Goal: Task Accomplishment & Management: Manage account settings

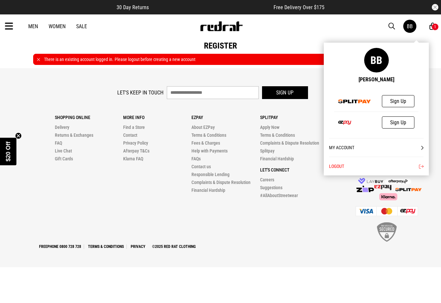
click at [411, 27] on div "BB" at bounding box center [410, 26] width 6 height 6
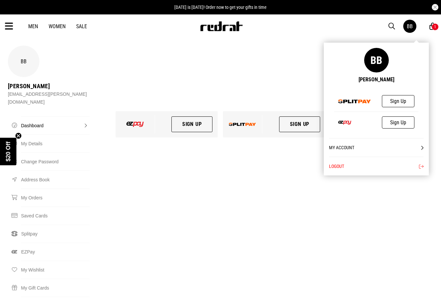
click at [339, 166] on button "Logout" at bounding box center [376, 166] width 95 height 19
